Goal: Task Accomplishment & Management: Manage account settings

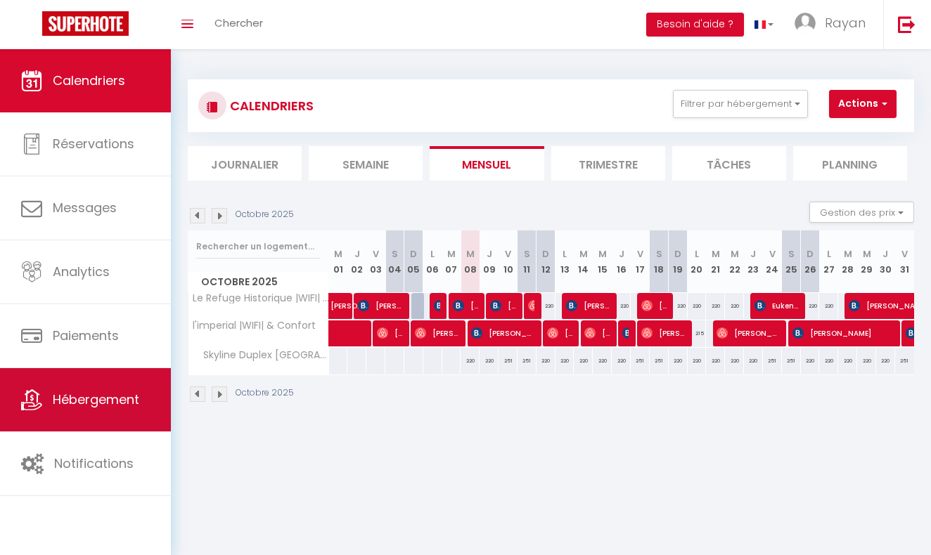
click at [110, 408] on span "Hébergement" at bounding box center [96, 400] width 86 height 18
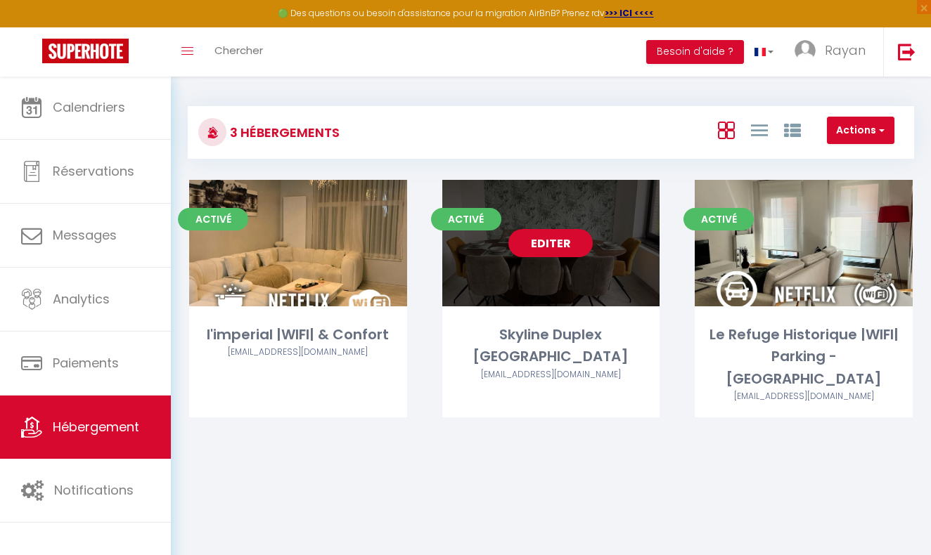
click at [539, 238] on link "Editer" at bounding box center [550, 243] width 84 height 28
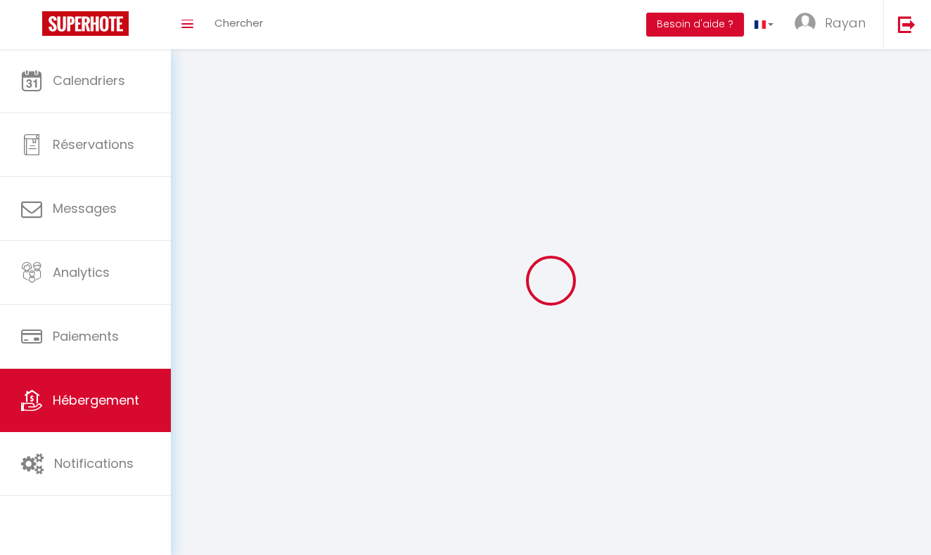
select select
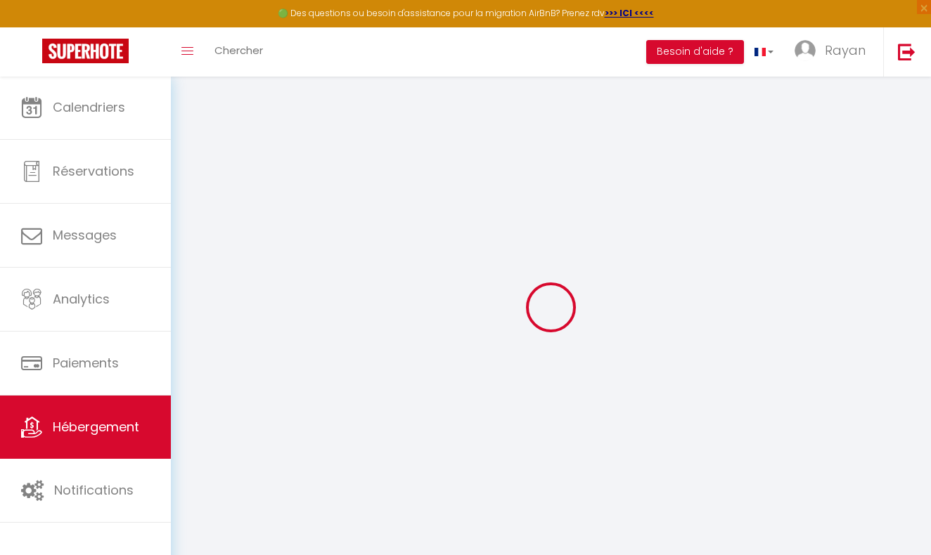
select select
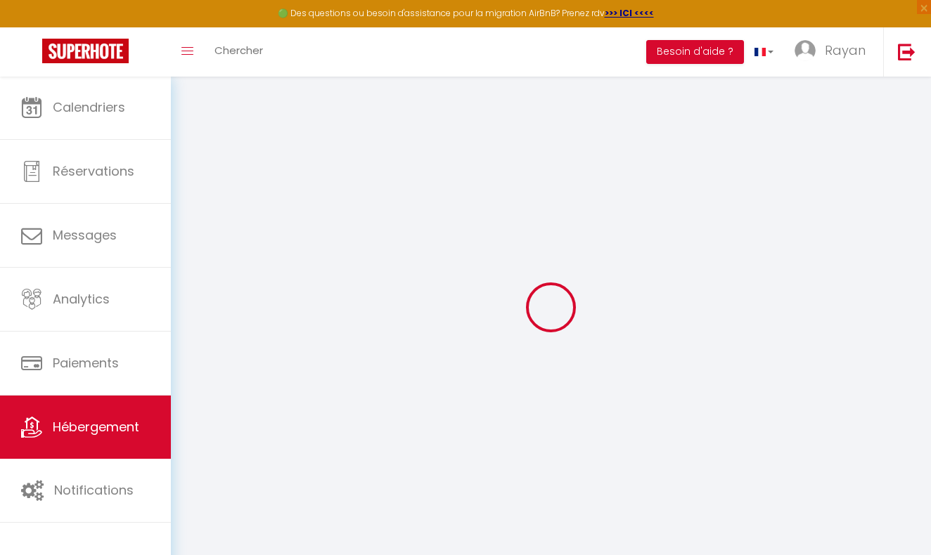
select select
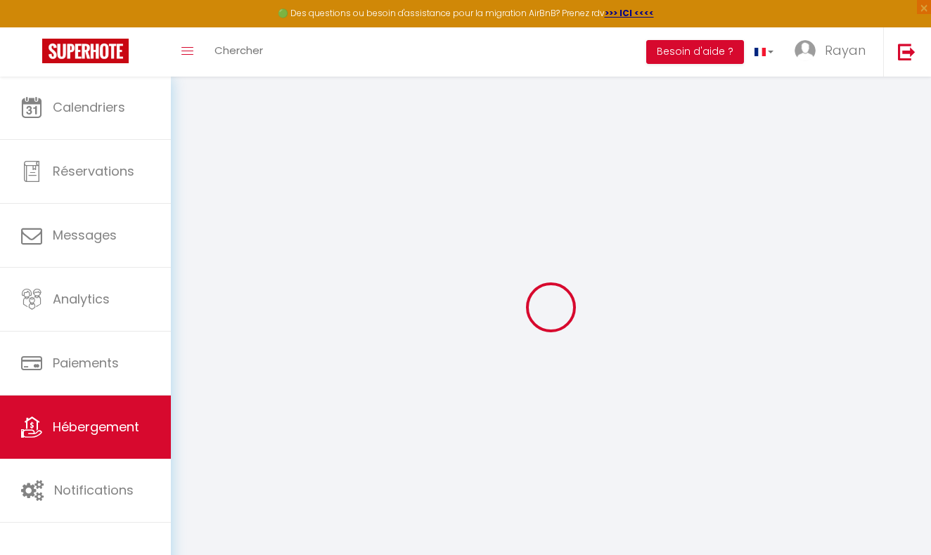
select select
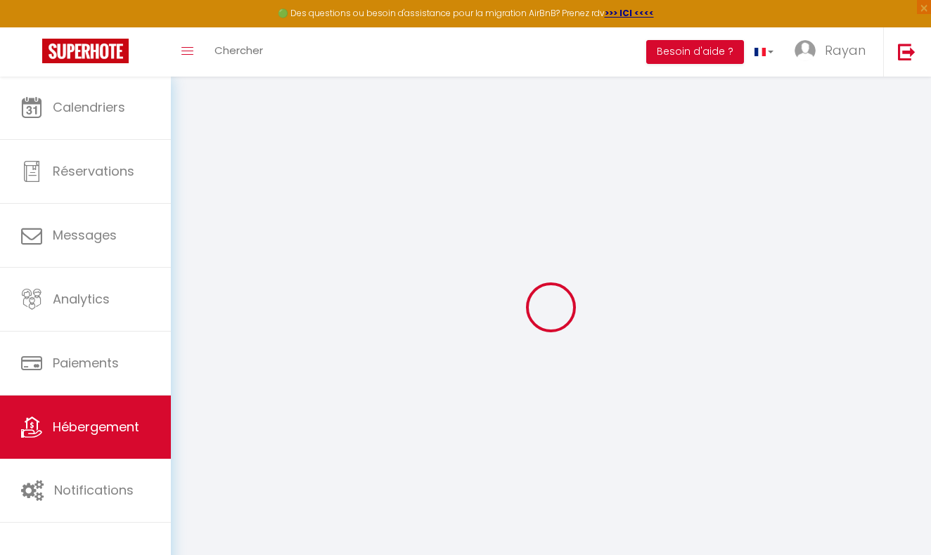
checkbox input "false"
select select
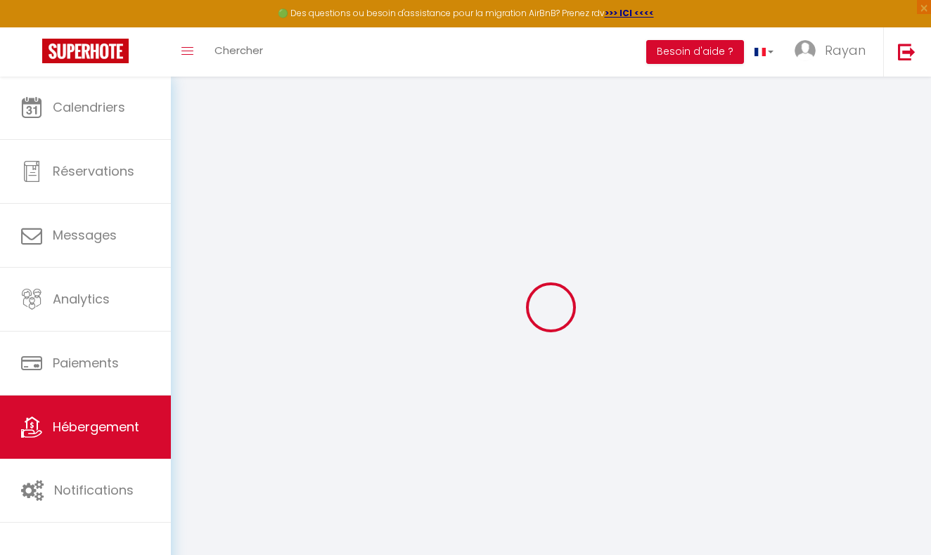
select select
select select "15:00"
select select "00:00"
select select "11:00"
select select "30"
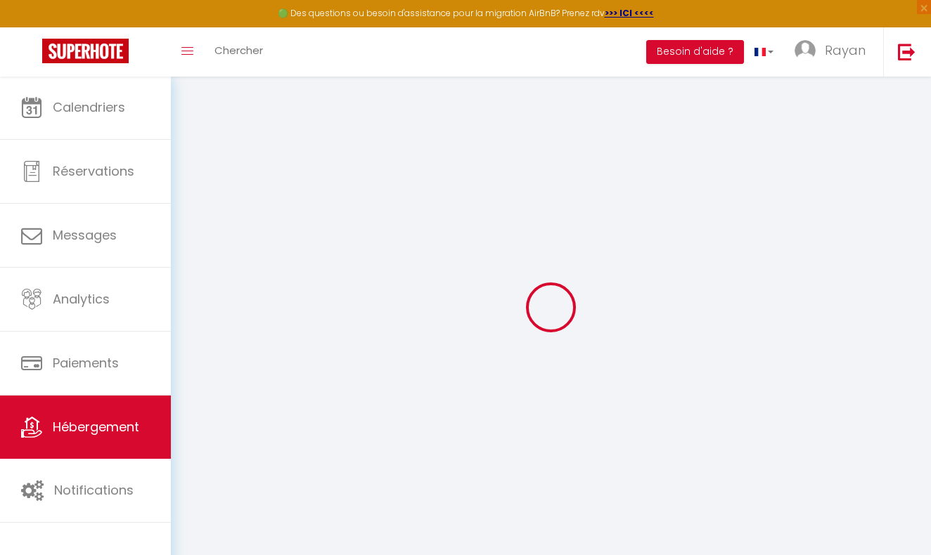
select select "120"
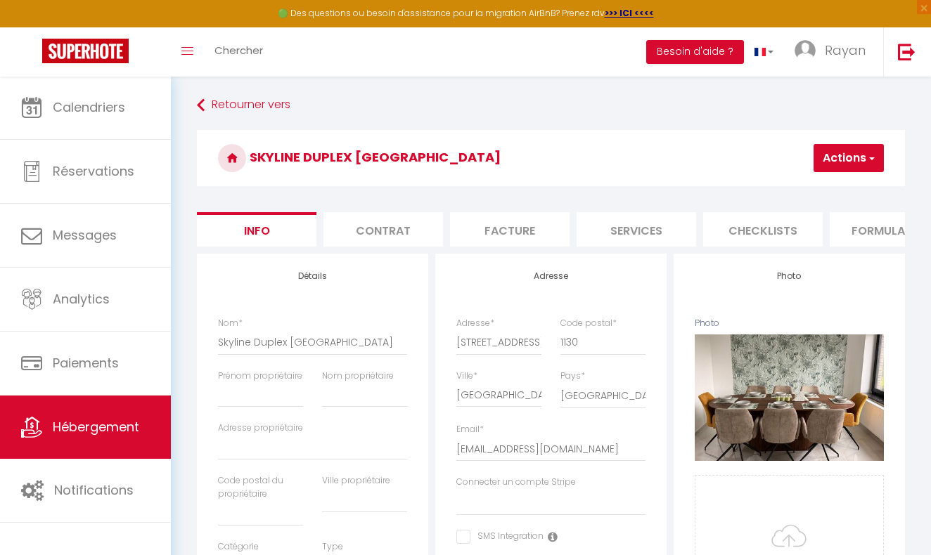
select select
checkbox input "false"
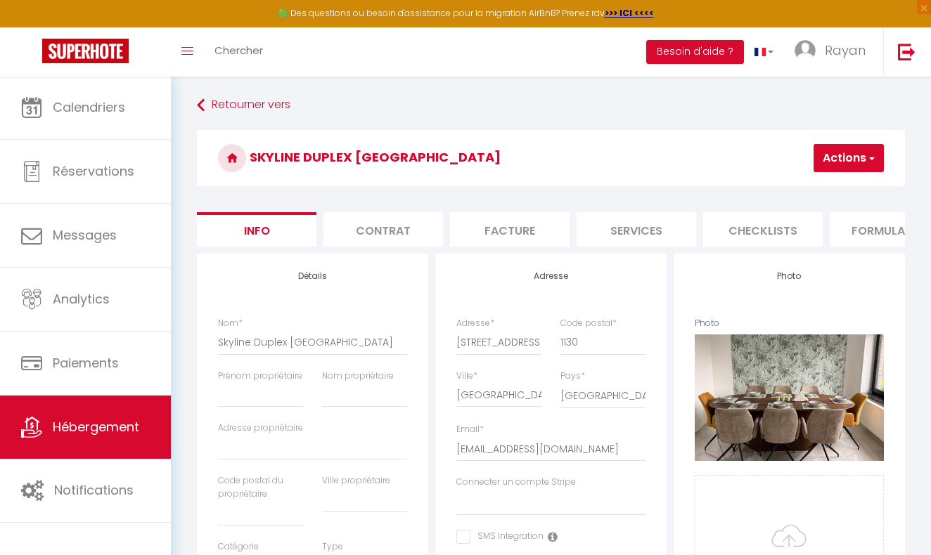
select select
select select "EUR"
select select
click at [645, 228] on li "Services" at bounding box center [636, 229] width 120 height 34
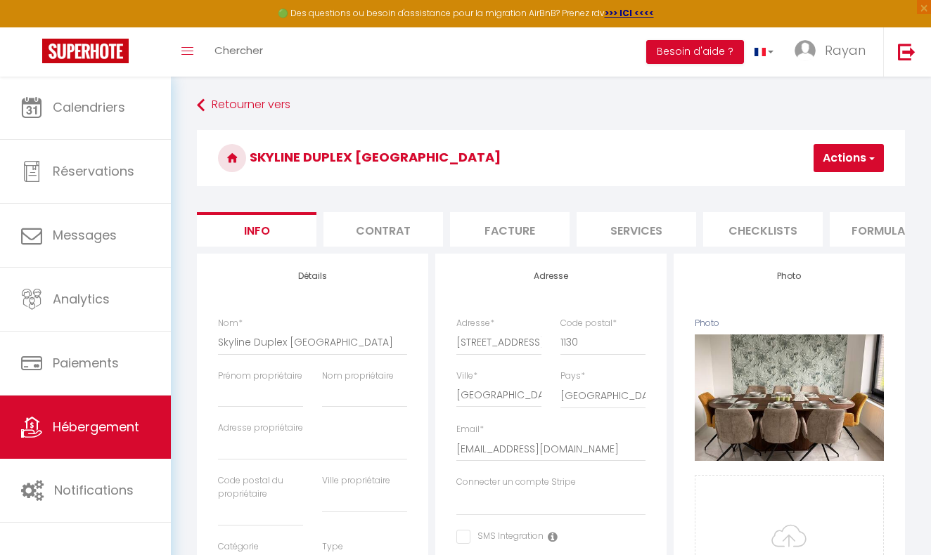
select select
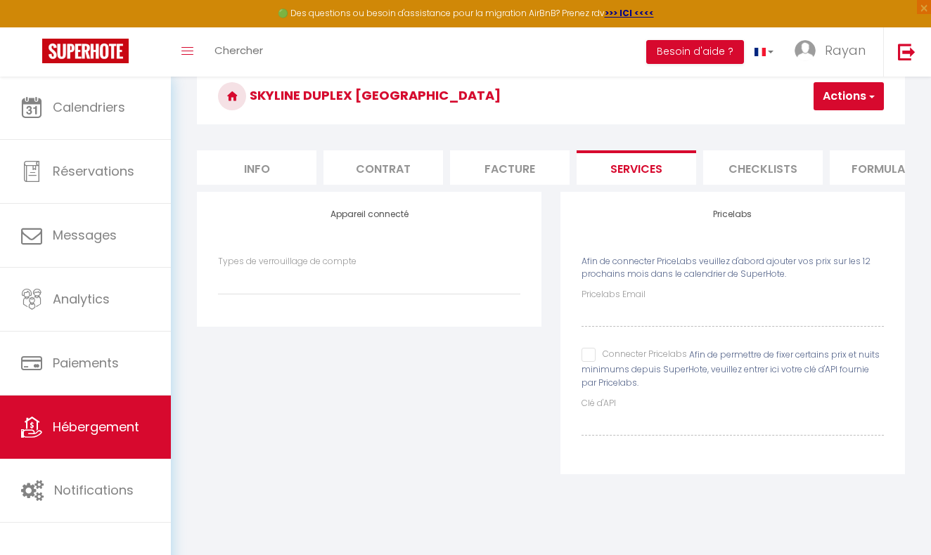
scroll to position [76, 0]
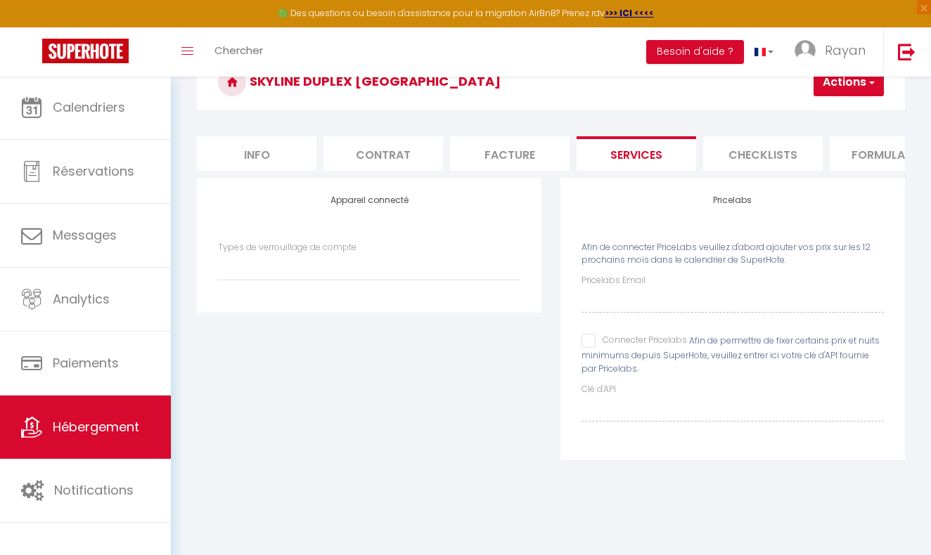
click at [846, 153] on li "Formulaires" at bounding box center [890, 153] width 120 height 34
select select
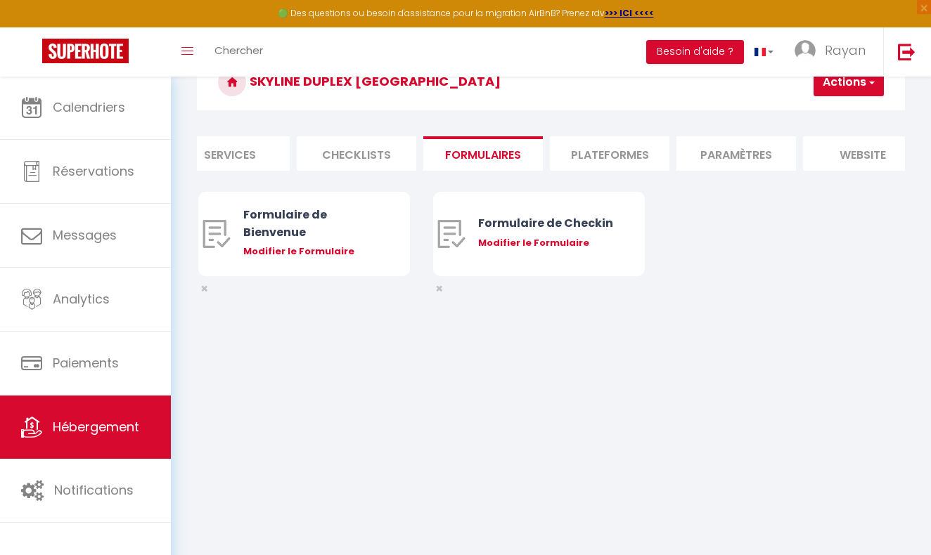
scroll to position [0, 465]
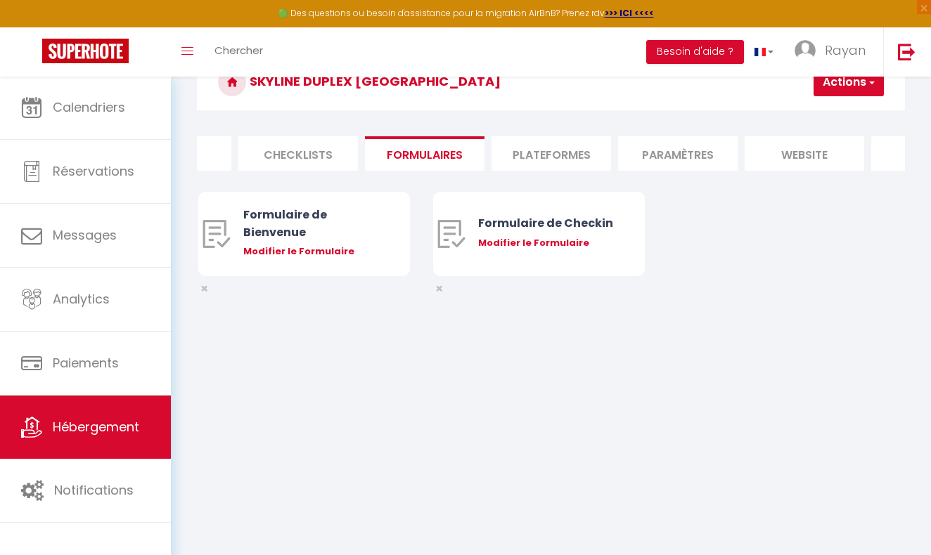
click at [549, 153] on li "Plateformes" at bounding box center [551, 153] width 120 height 34
select select
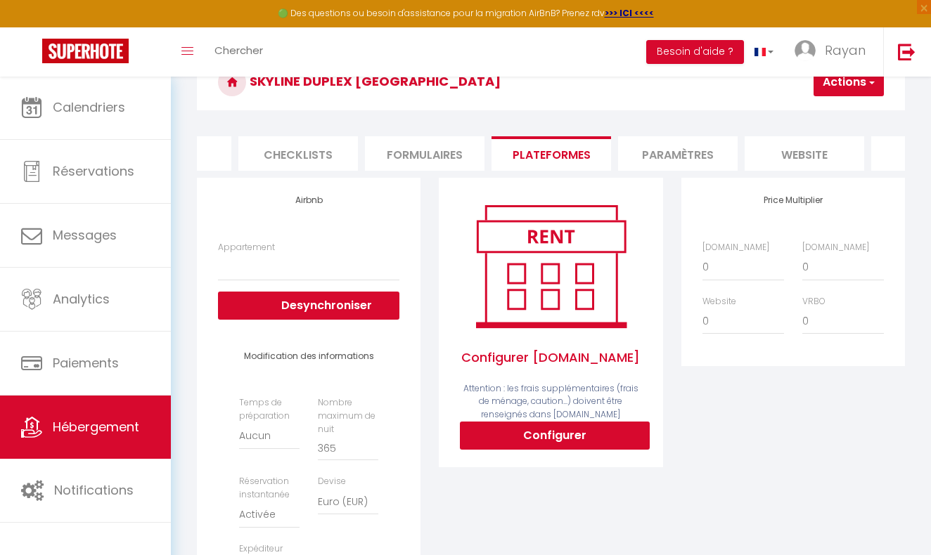
click at [541, 437] on button "Configurer" at bounding box center [555, 436] width 190 height 28
select select
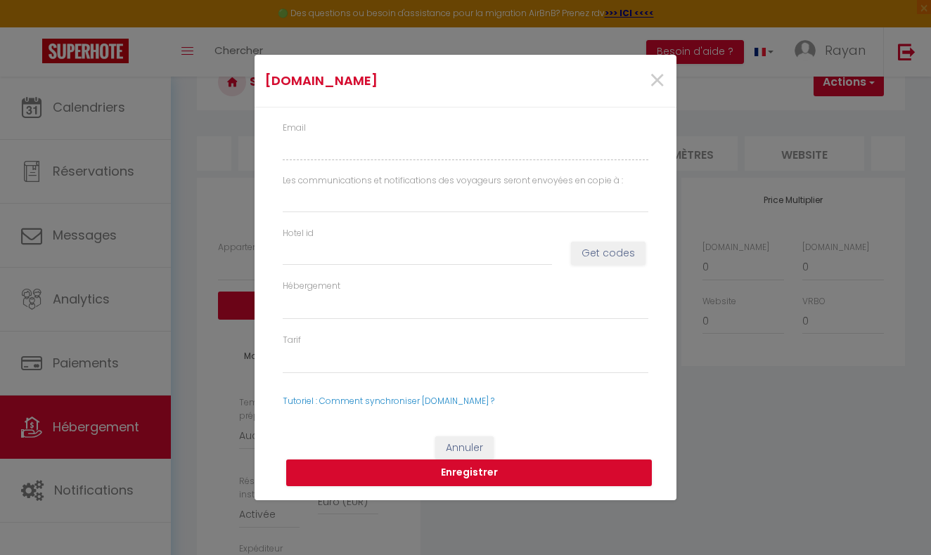
type input "[EMAIL_ADDRESS][DOMAIN_NAME]"
select select
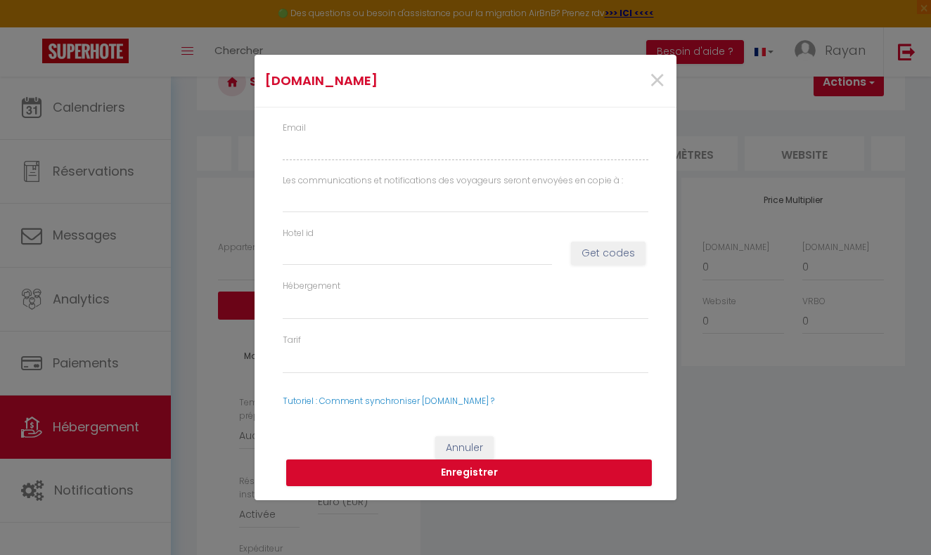
select select
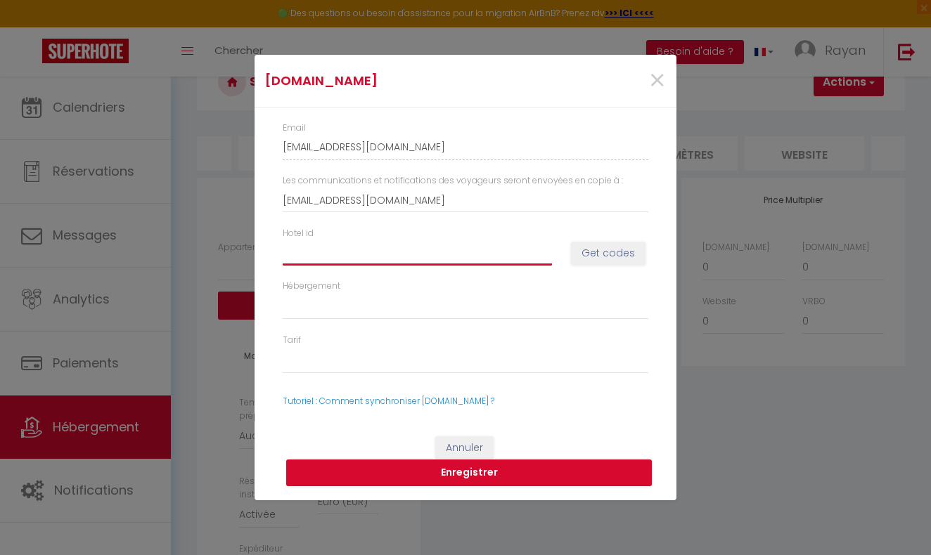
click at [337, 255] on input "Hotel id" at bounding box center [417, 252] width 269 height 25
click at [588, 245] on button "Get codes" at bounding box center [608, 254] width 75 height 24
select select
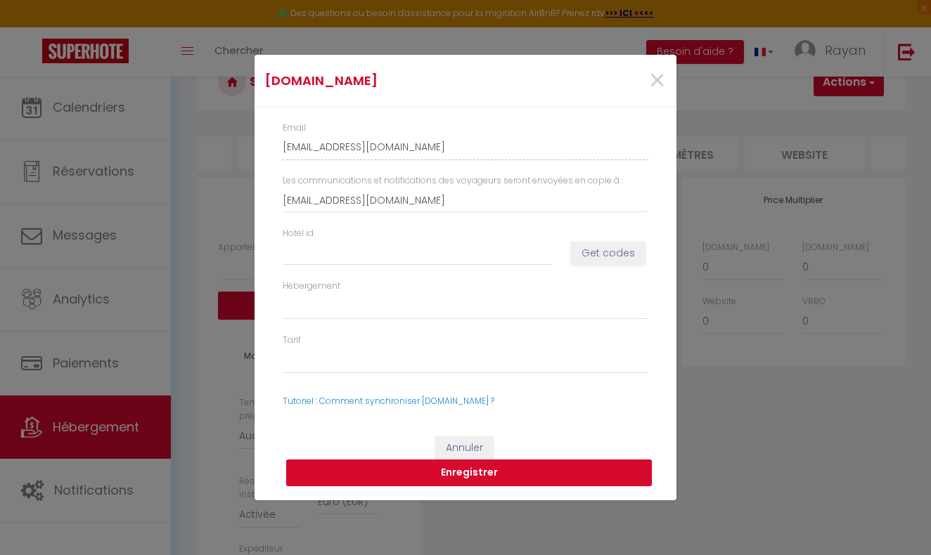
select select
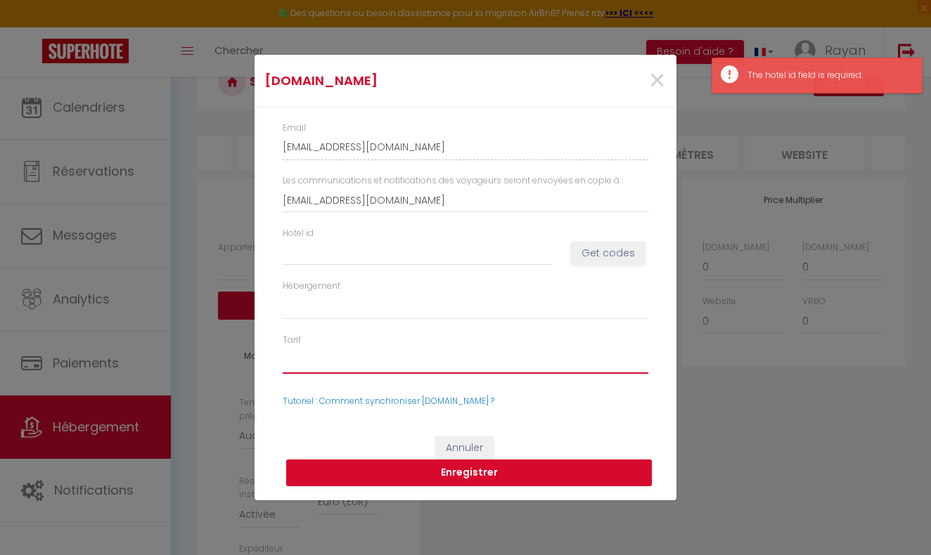
click at [362, 362] on select "Tarif" at bounding box center [466, 360] width 366 height 27
click at [342, 306] on select "Hébergement" at bounding box center [466, 306] width 366 height 27
click at [413, 397] on link "Tutoriel : Comment synchroniser [DOMAIN_NAME] ?" at bounding box center [389, 401] width 212 height 12
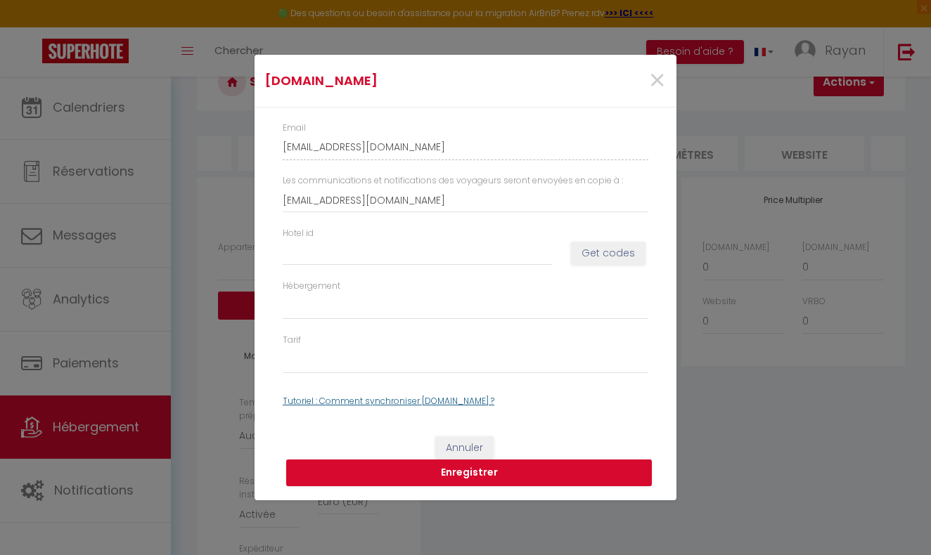
click at [417, 398] on link "Tutoriel : Comment synchroniser [DOMAIN_NAME] ?" at bounding box center [389, 401] width 212 height 12
click at [411, 257] on input "Hotel id" at bounding box center [417, 252] width 269 height 25
type input "1"
select select
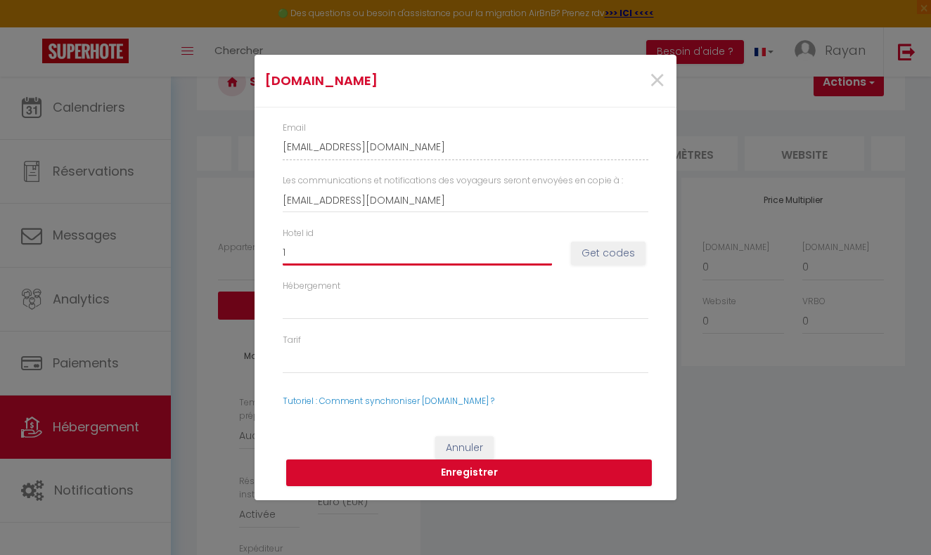
select select
type input "13"
select select
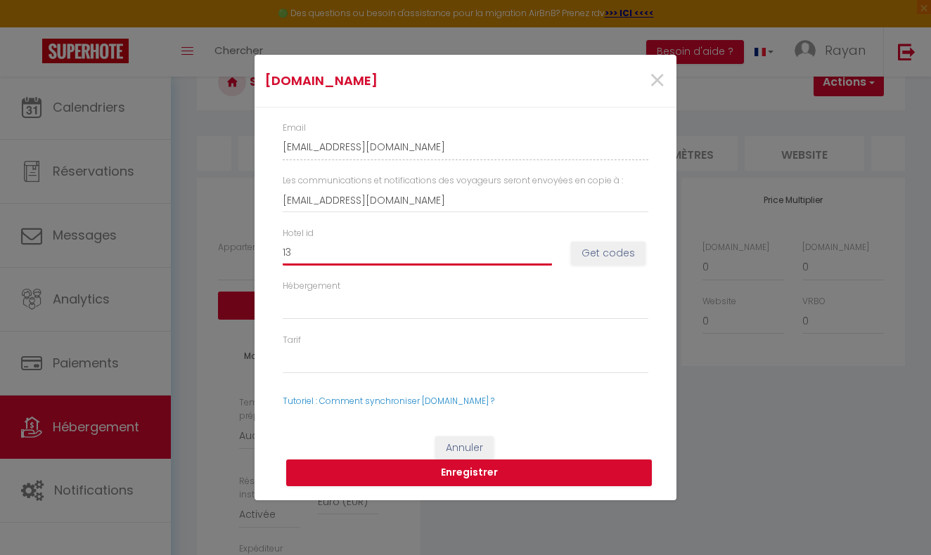
select select
type input "135"
select select
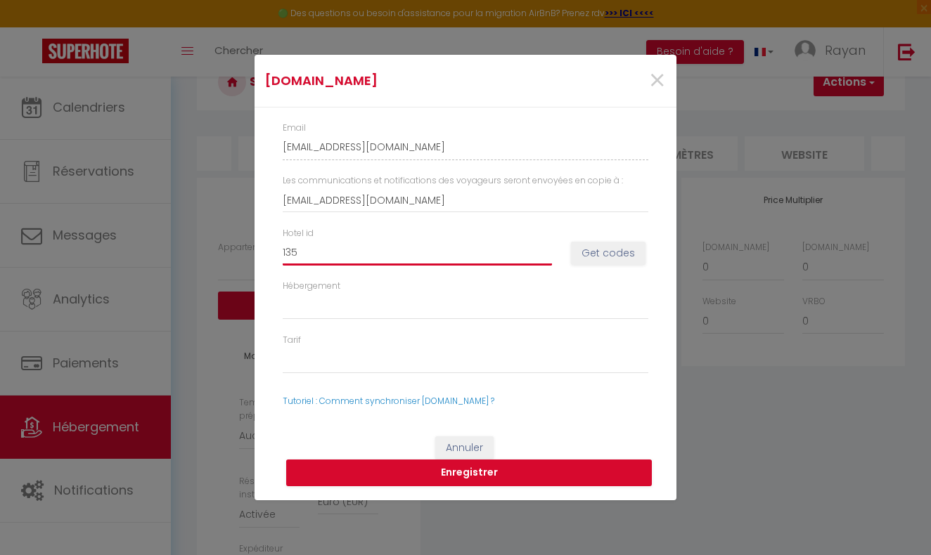
select select
type input "1357"
select select
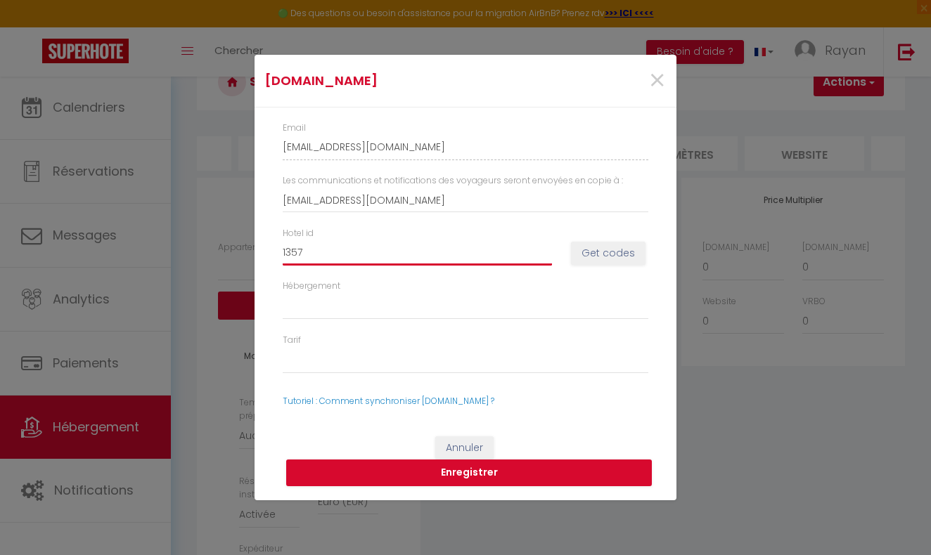
select select
type input "13574"
select select
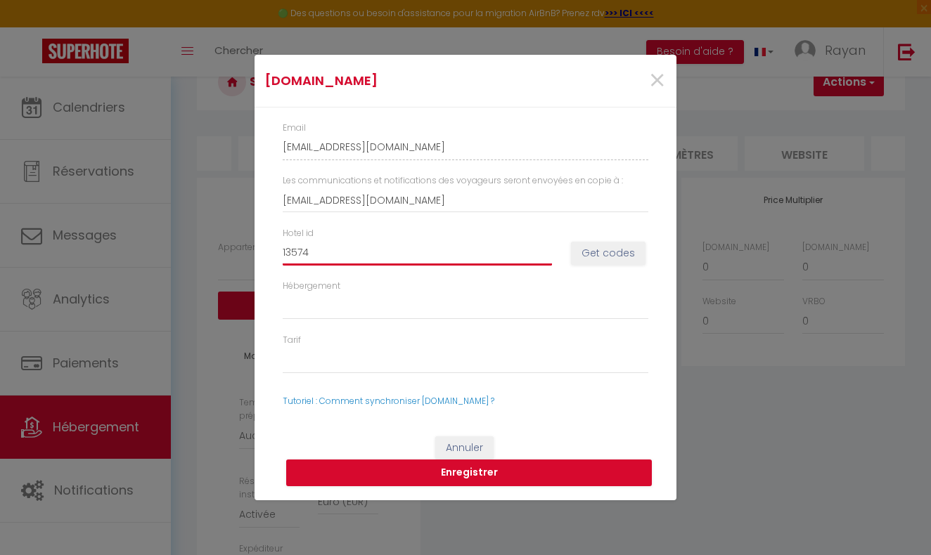
select select
type input "135747"
select select
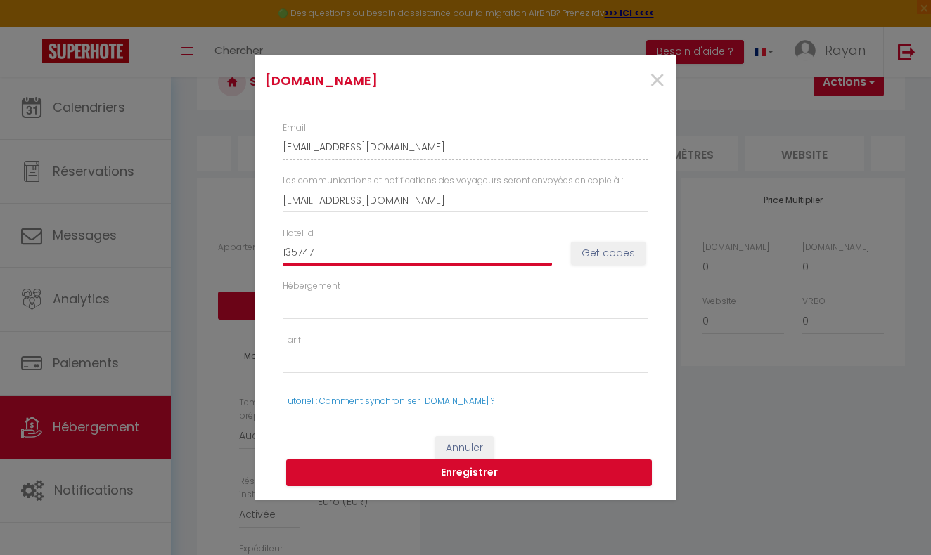
select select
type input "1357477"
select select
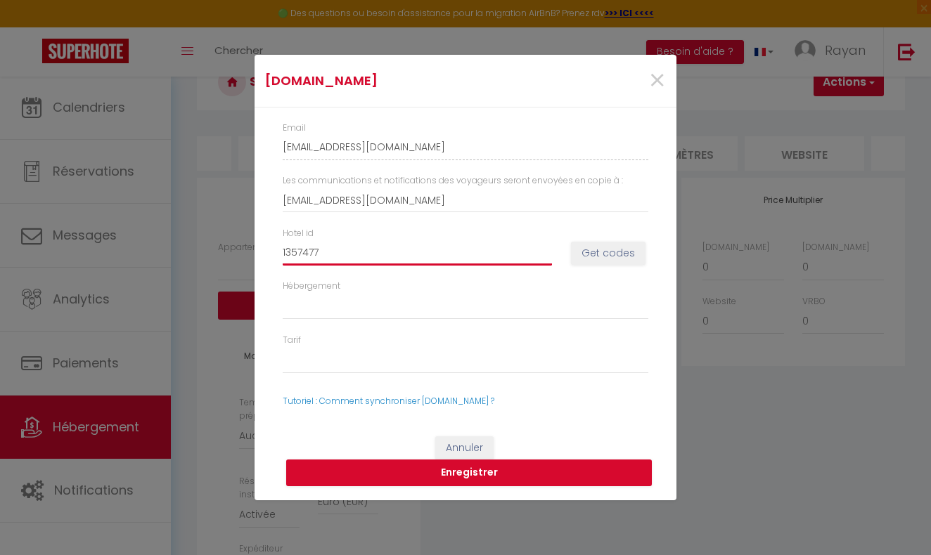
select select
type input "13574776"
select select
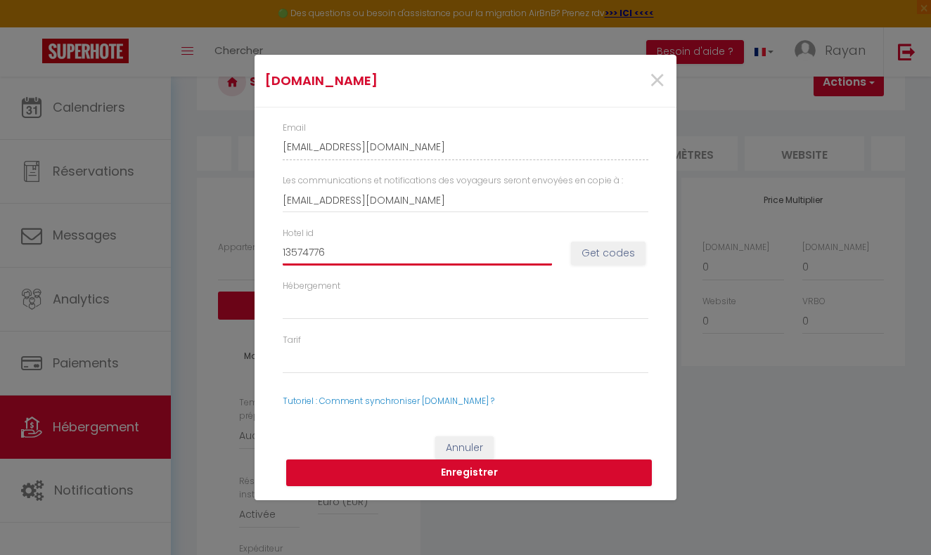
select select
type input "13574776"
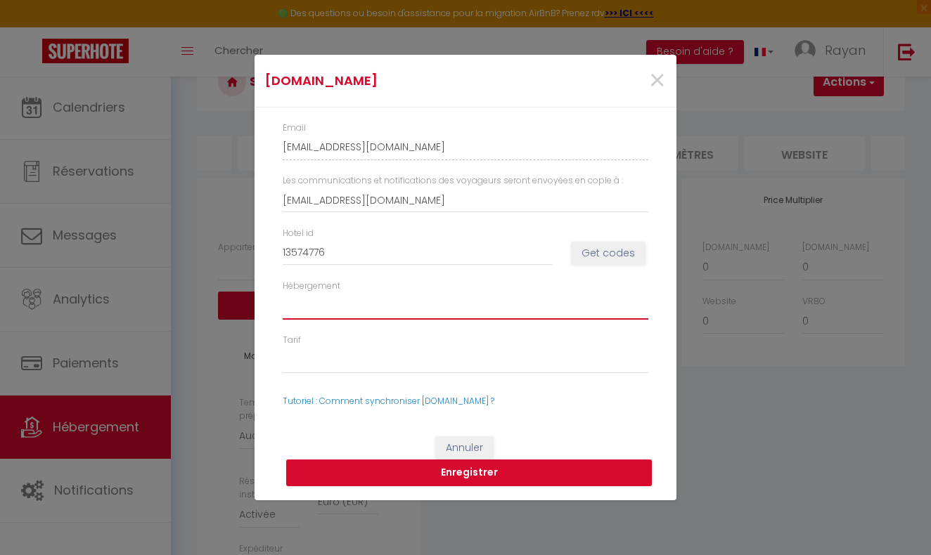
click at [374, 305] on select "Hébergement" at bounding box center [466, 306] width 366 height 27
click at [401, 472] on button "Enregistrer" at bounding box center [469, 473] width 366 height 27
select select
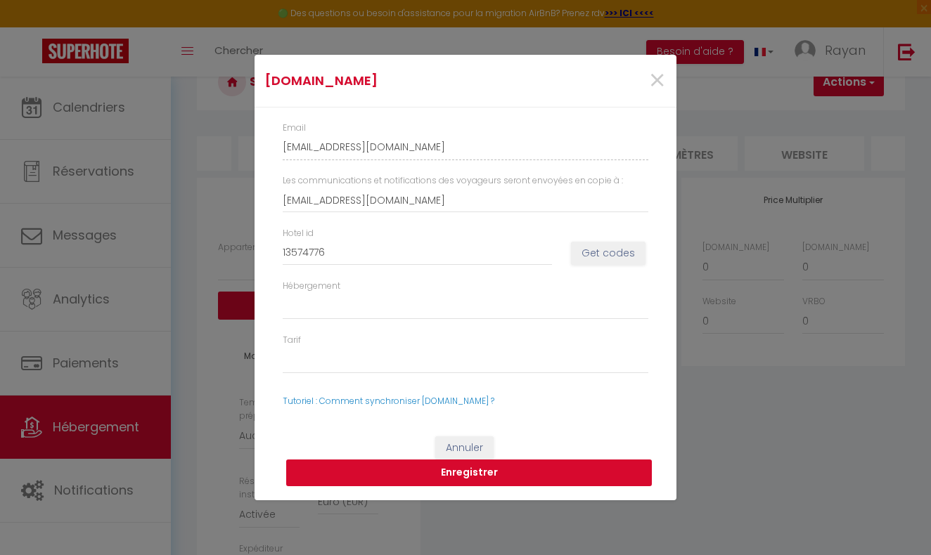
select select
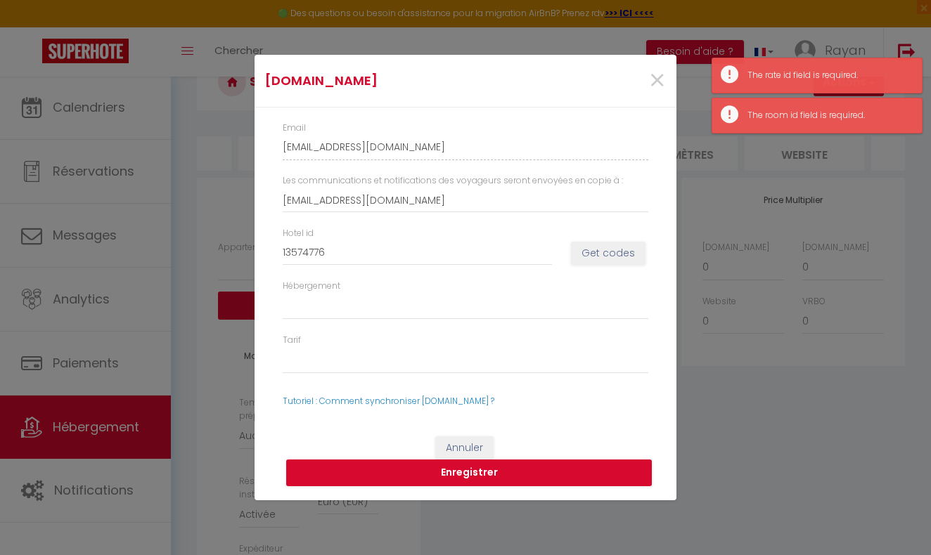
click at [596, 252] on button "Get codes" at bounding box center [608, 254] width 75 height 24
select select
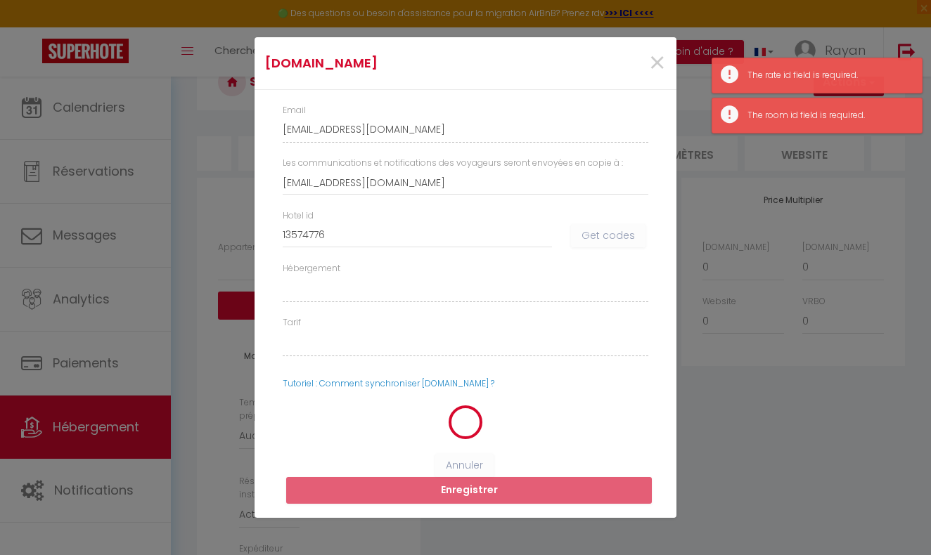
select select
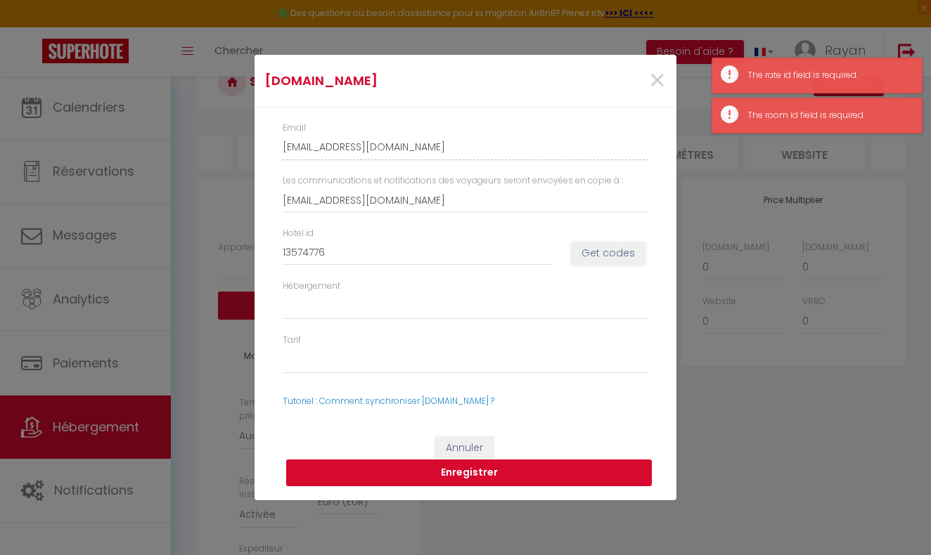
click at [508, 472] on button "Enregistrer" at bounding box center [469, 473] width 366 height 27
select select
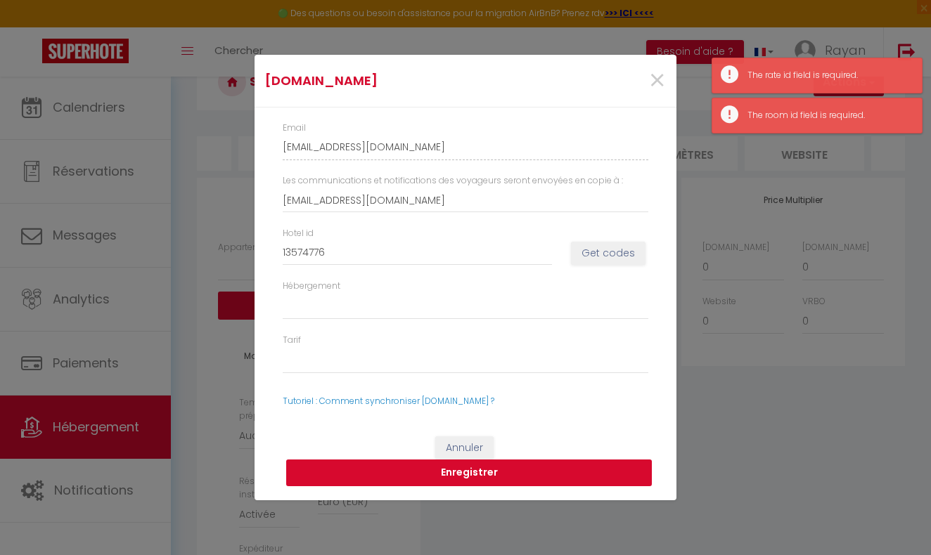
select select
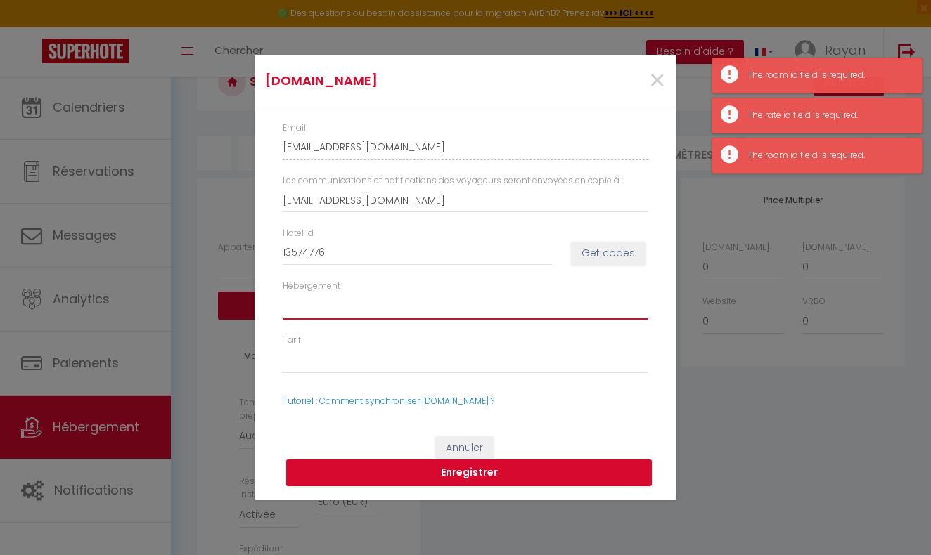
click at [391, 312] on select "Hébergement" at bounding box center [466, 306] width 366 height 27
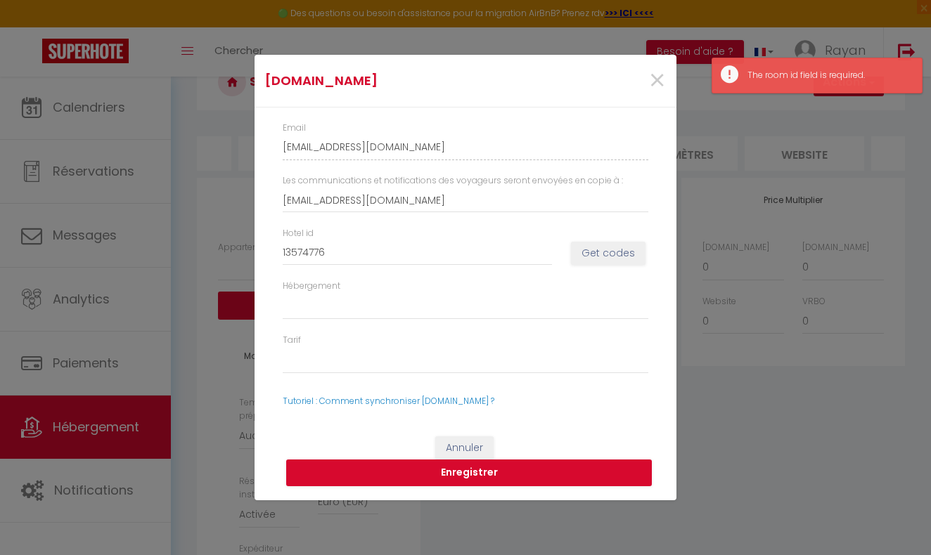
click at [302, 373] on div "Tarif" at bounding box center [465, 361] width 384 height 54
click at [314, 370] on select "Tarif" at bounding box center [466, 360] width 366 height 27
click at [366, 397] on link "Tutoriel : Comment synchroniser [DOMAIN_NAME] ?" at bounding box center [389, 401] width 212 height 12
